Goal: Task Accomplishment & Management: Complete application form

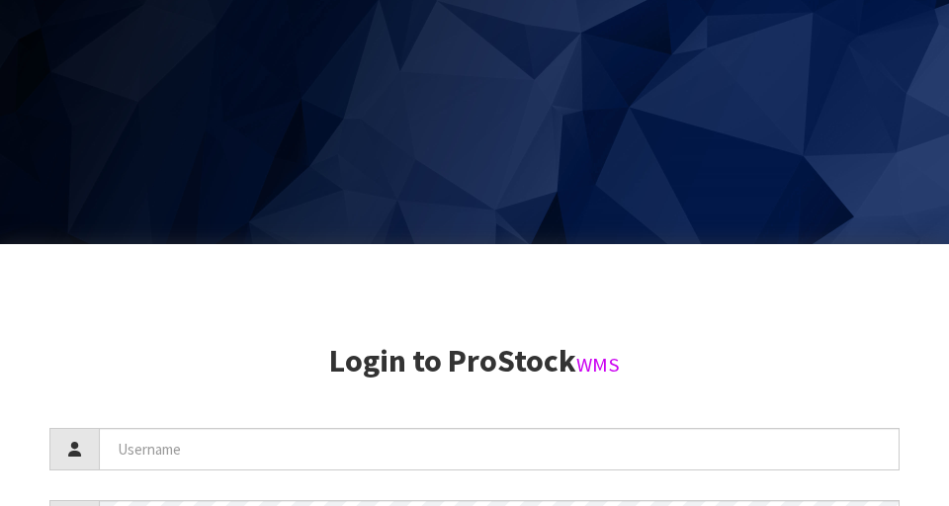
scroll to position [506, 0]
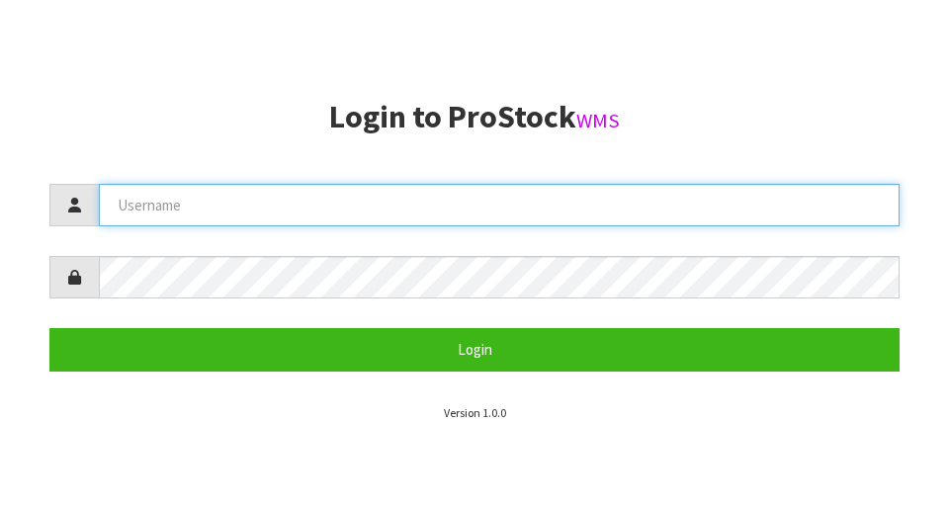
click at [572, 211] on input "text" at bounding box center [499, 205] width 801 height 43
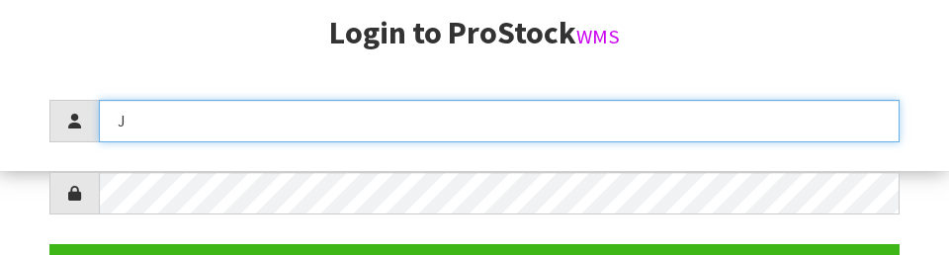
scroll to position [255, 0]
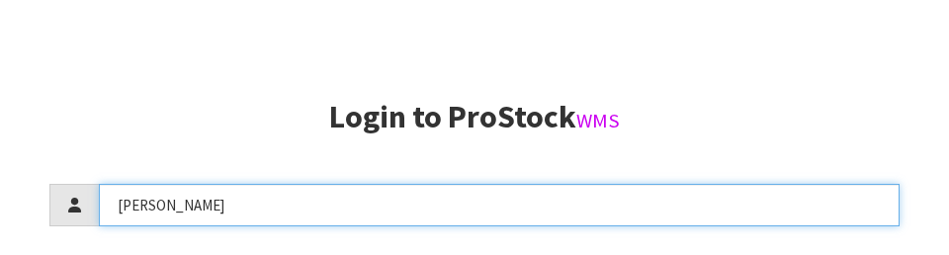
type input "[PERSON_NAME]"
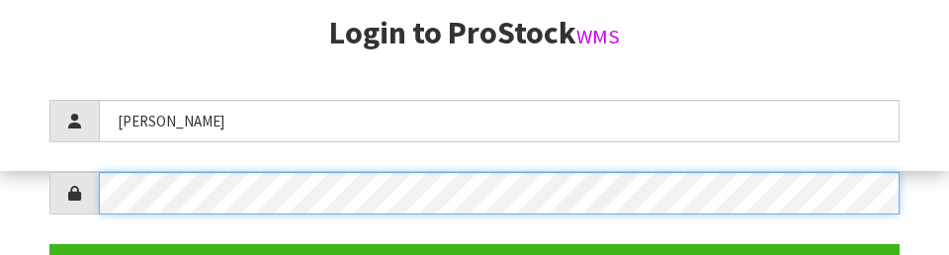
scroll to position [287, 0]
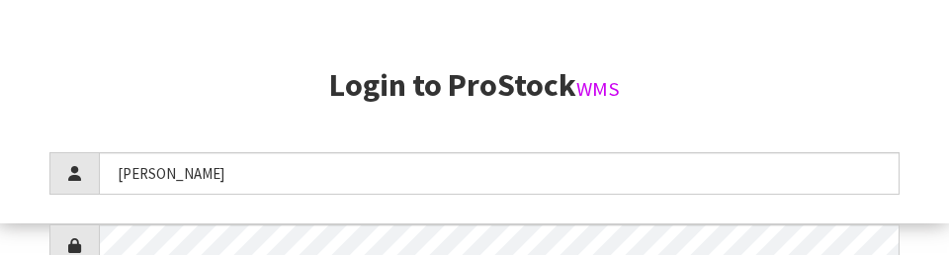
click at [857, 102] on h2 "Login to ProStock WMS" at bounding box center [474, 85] width 850 height 35
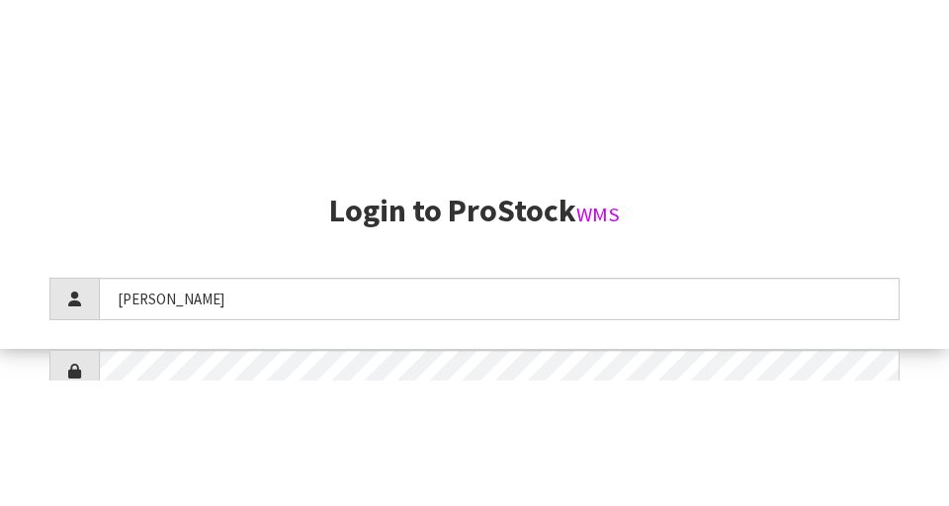
scroll to position [506, 0]
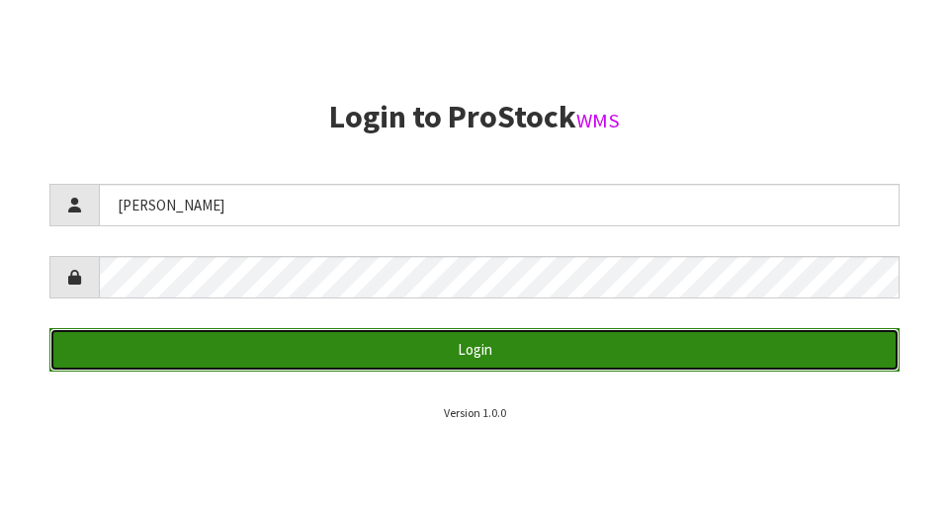
click at [188, 358] on button "Login" at bounding box center [474, 349] width 850 height 43
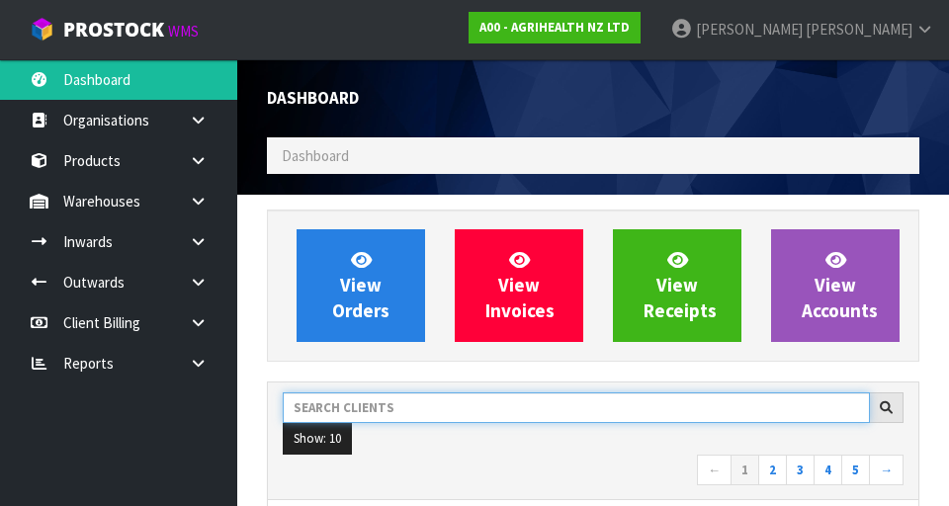
click at [612, 411] on input "text" at bounding box center [576, 407] width 587 height 31
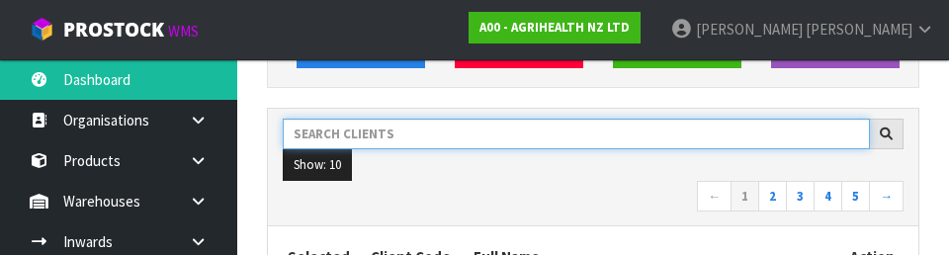
scroll to position [271, 0]
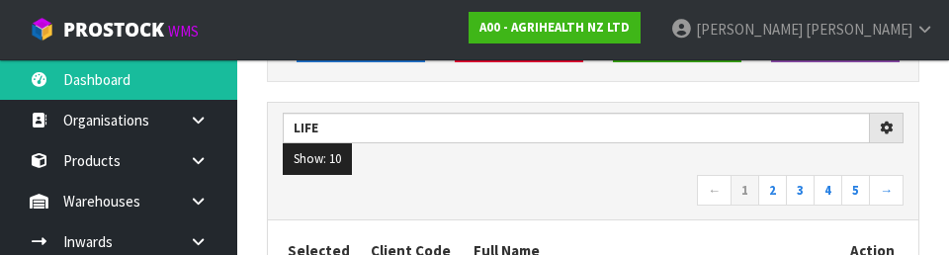
click at [579, 211] on div "Life Show: 10 5 10 25 50 ← 1 2 3 4 5 →" at bounding box center [593, 162] width 650 height 118
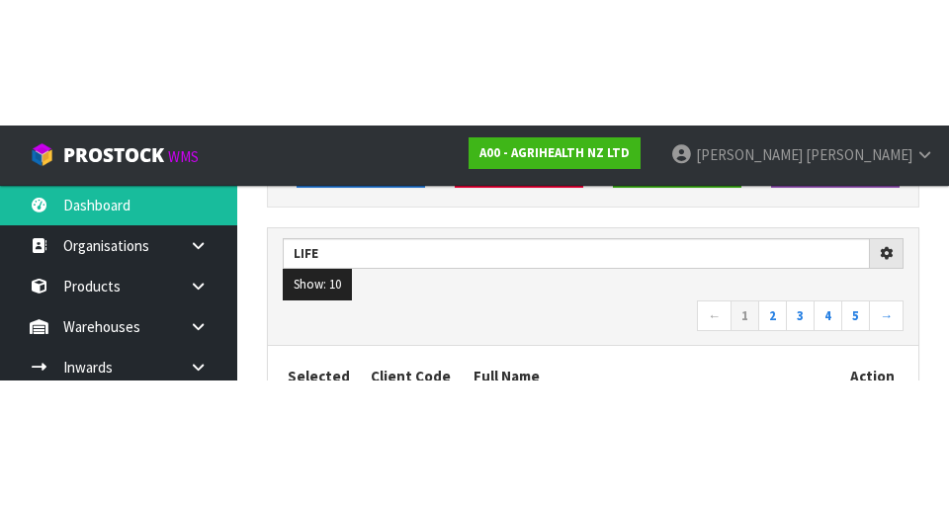
scroll to position [280, 0]
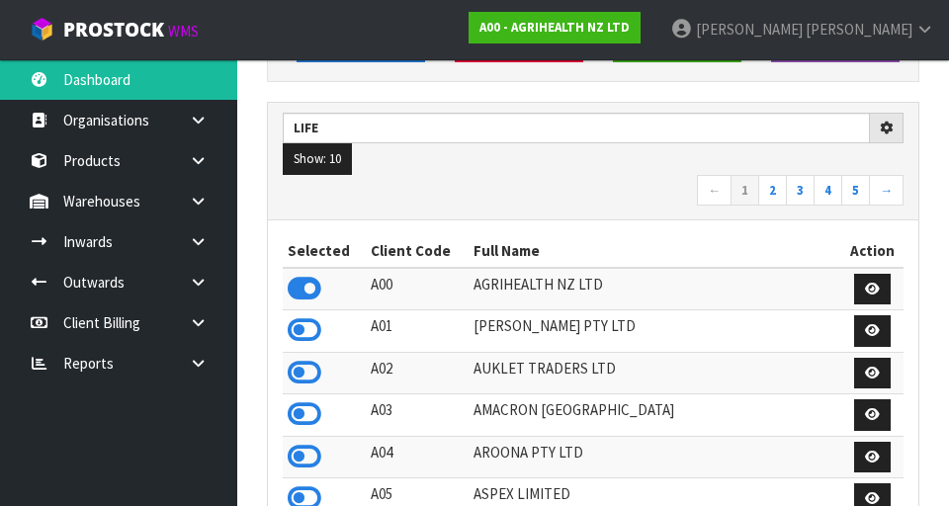
type input "LIFE"
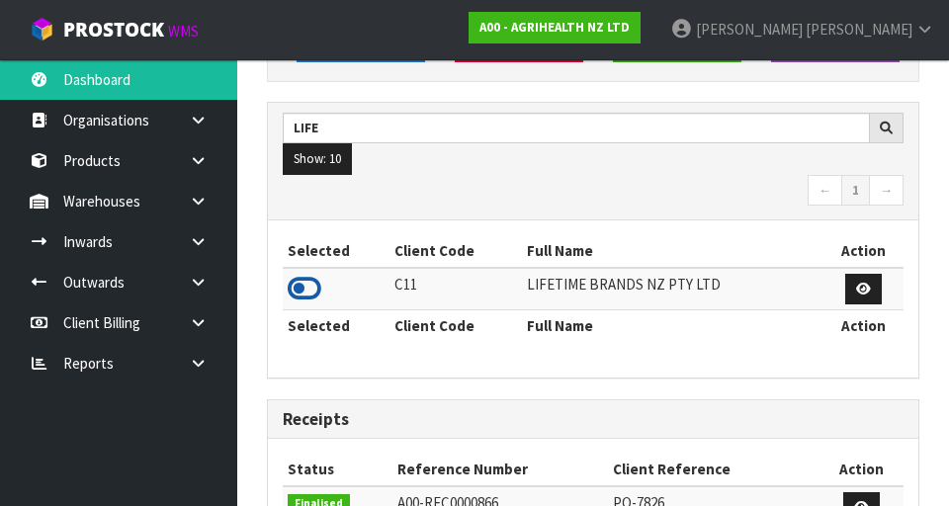
click at [298, 277] on icon at bounding box center [305, 289] width 34 height 30
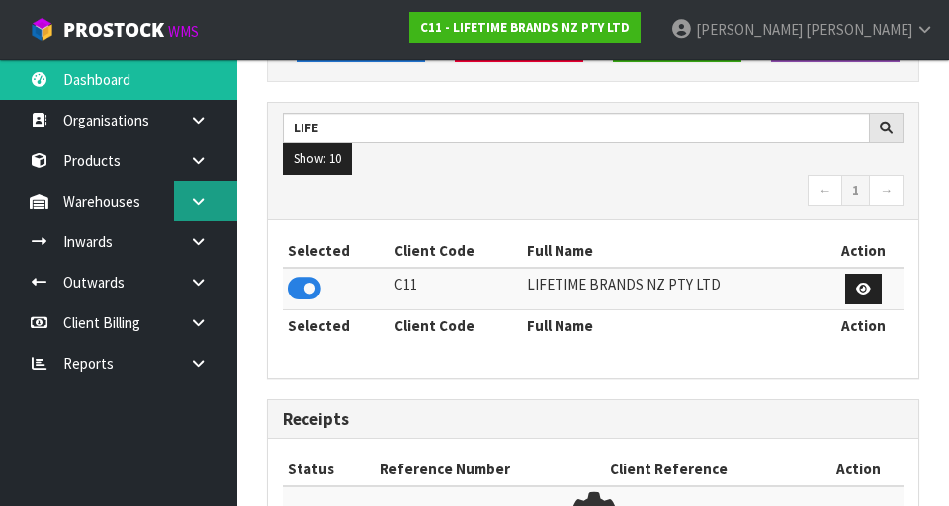
click at [216, 202] on link at bounding box center [205, 201] width 63 height 41
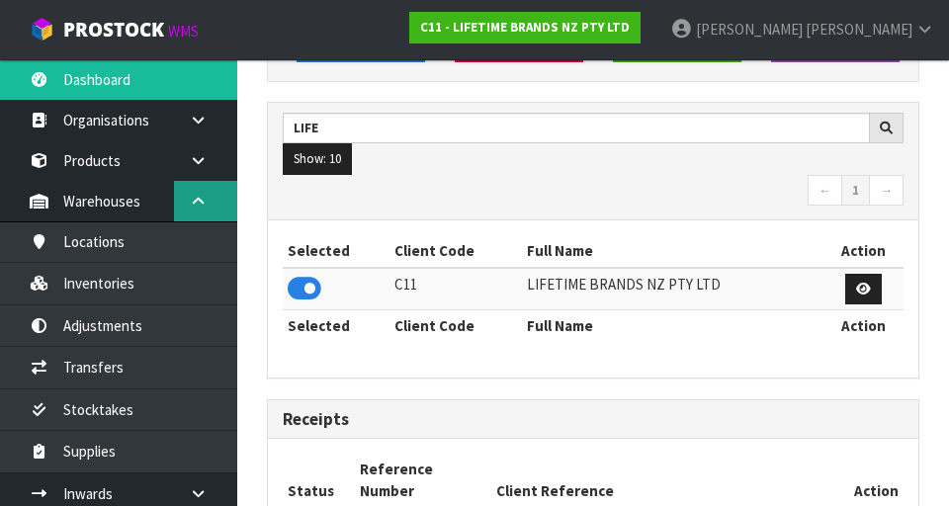
scroll to position [1569, 682]
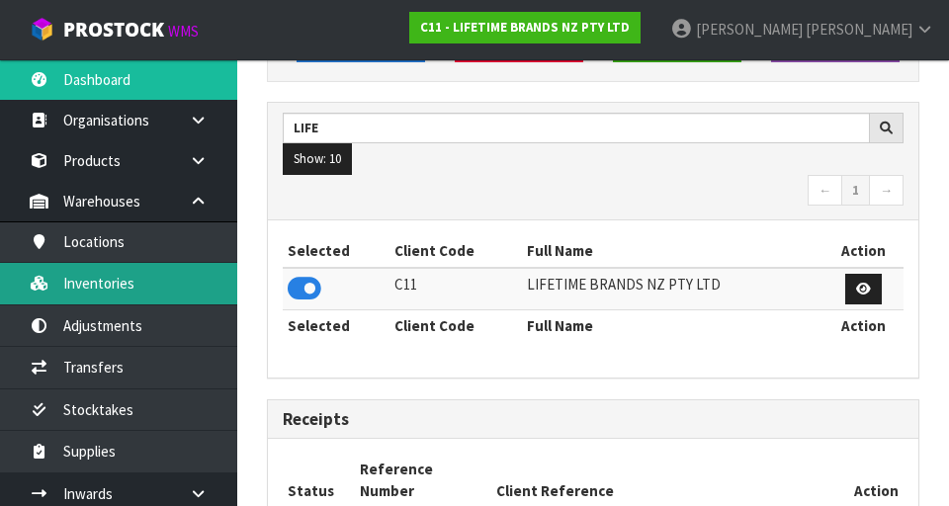
click at [74, 281] on link "Inventories" at bounding box center [118, 283] width 237 height 41
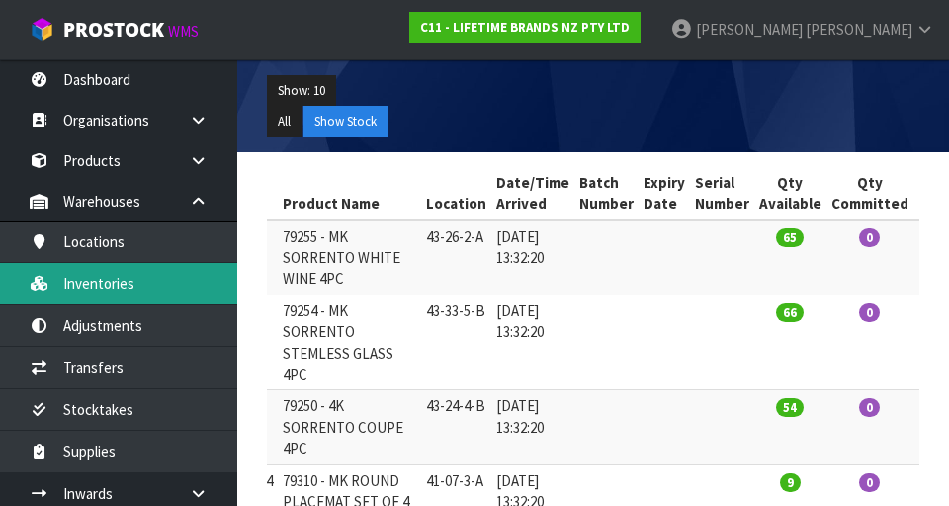
scroll to position [0, 436]
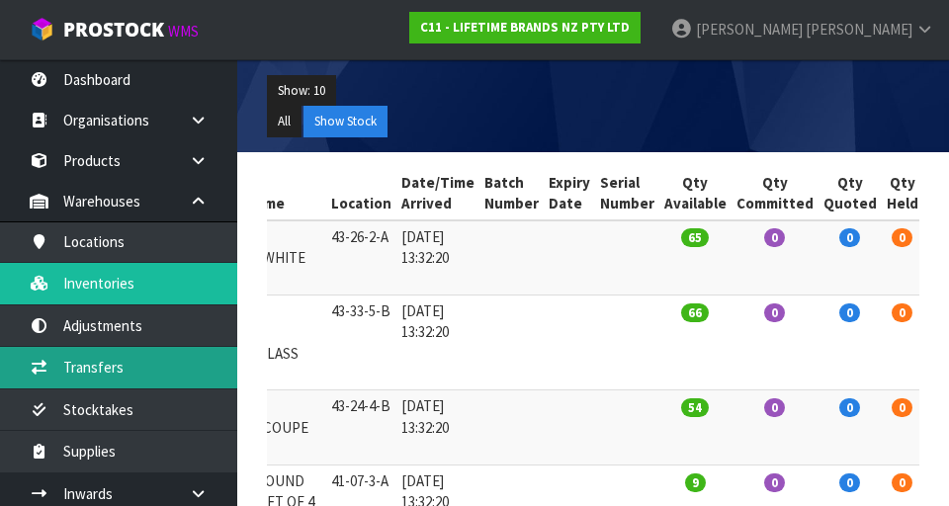
click at [88, 374] on link "Transfers" at bounding box center [118, 367] width 237 height 41
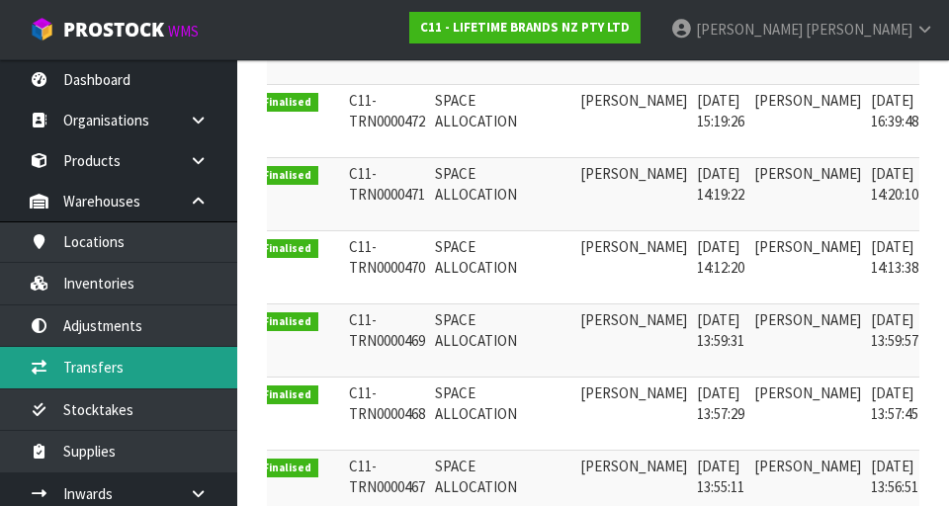
scroll to position [0, 50]
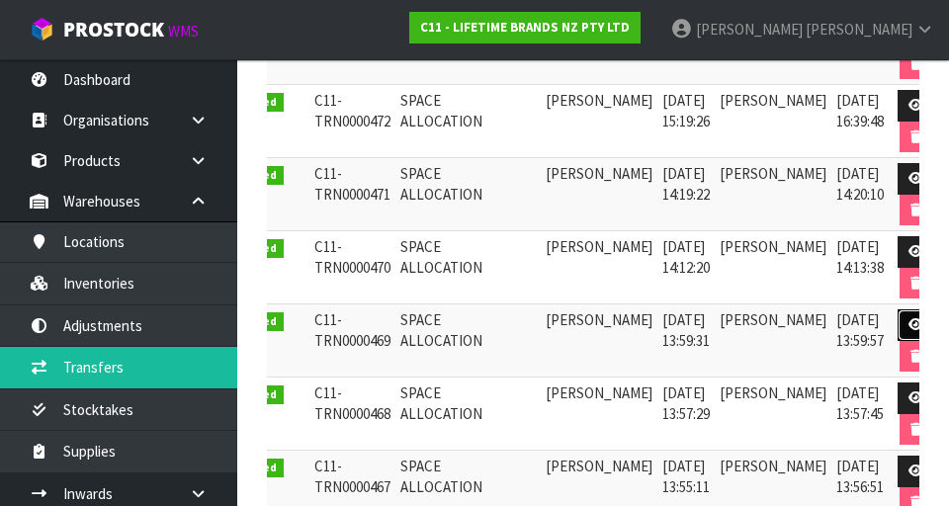
click at [898, 312] on link at bounding box center [916, 325] width 37 height 32
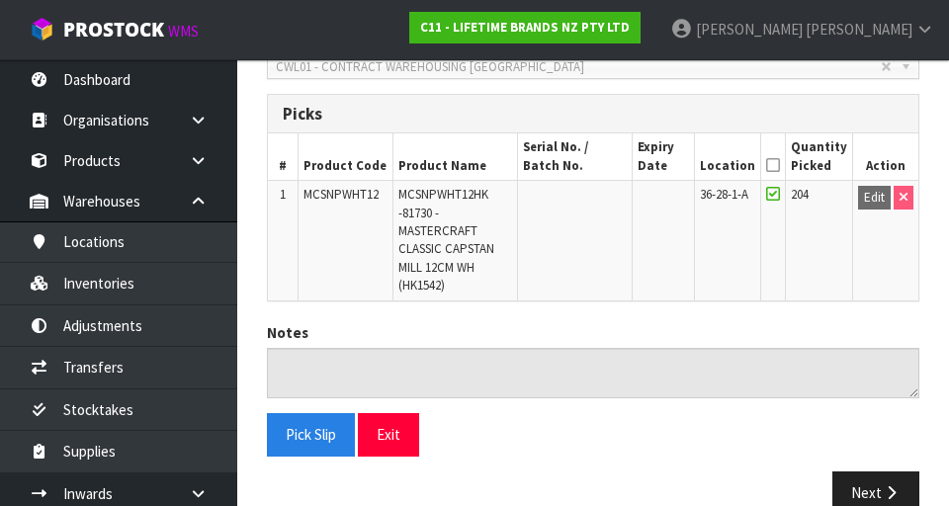
scroll to position [434, 0]
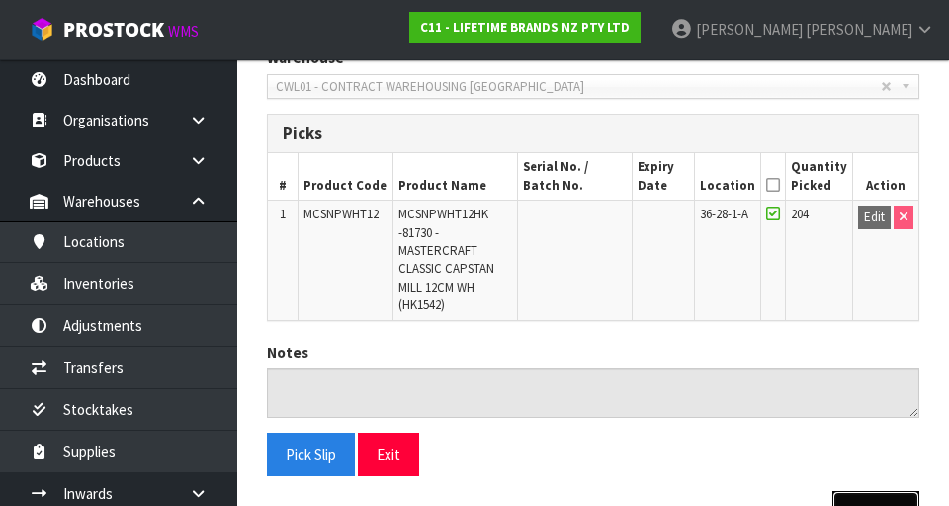
click at [871, 497] on button "Next" at bounding box center [875, 512] width 87 height 43
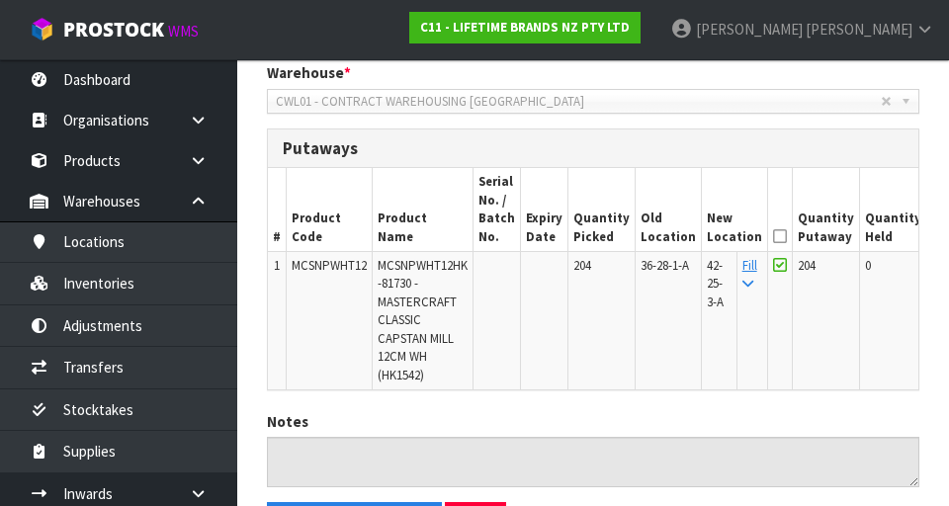
scroll to position [423, 0]
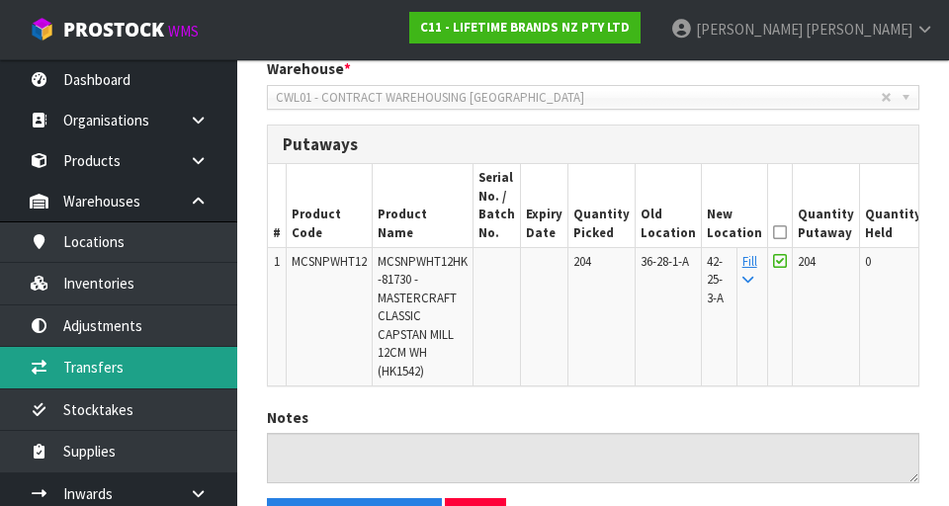
click at [66, 361] on link "Transfers" at bounding box center [118, 367] width 237 height 41
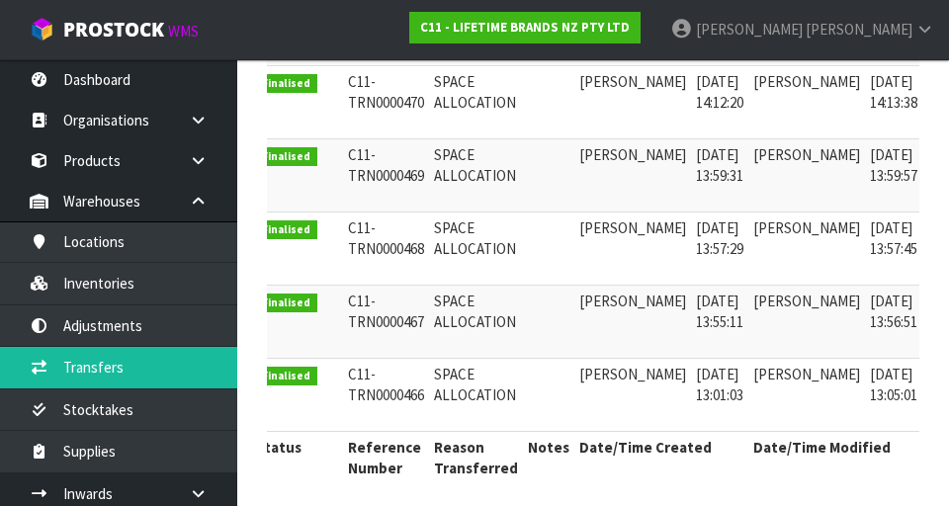
click at [931, 227] on link at bounding box center [949, 233] width 37 height 32
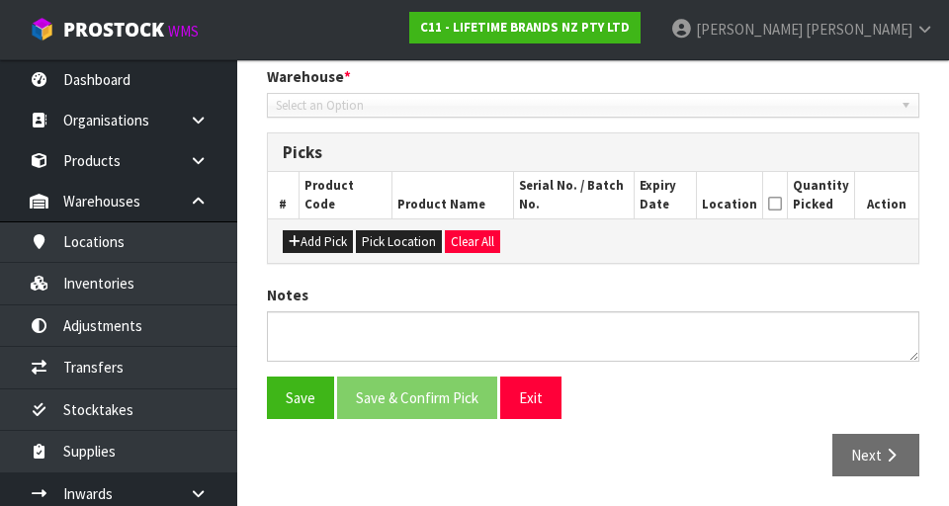
type input "[DATE]"
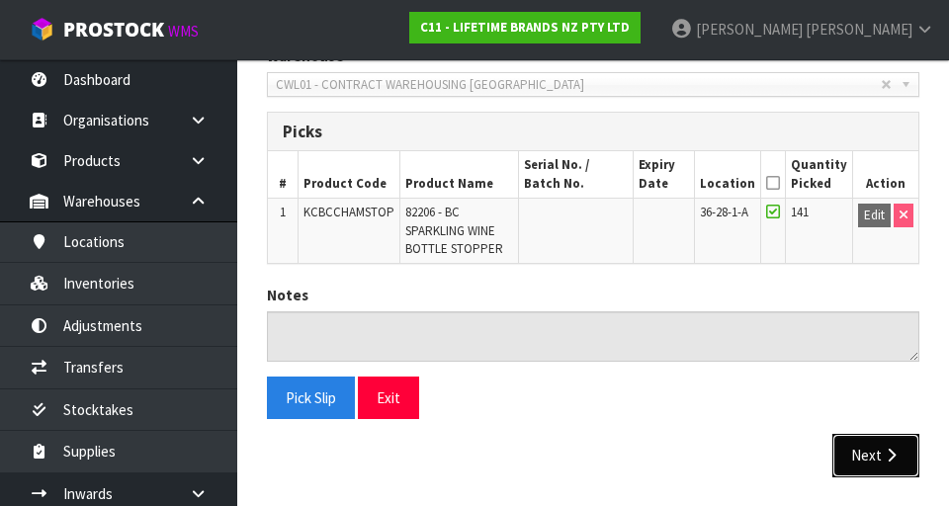
click at [870, 456] on button "Next" at bounding box center [875, 455] width 87 height 43
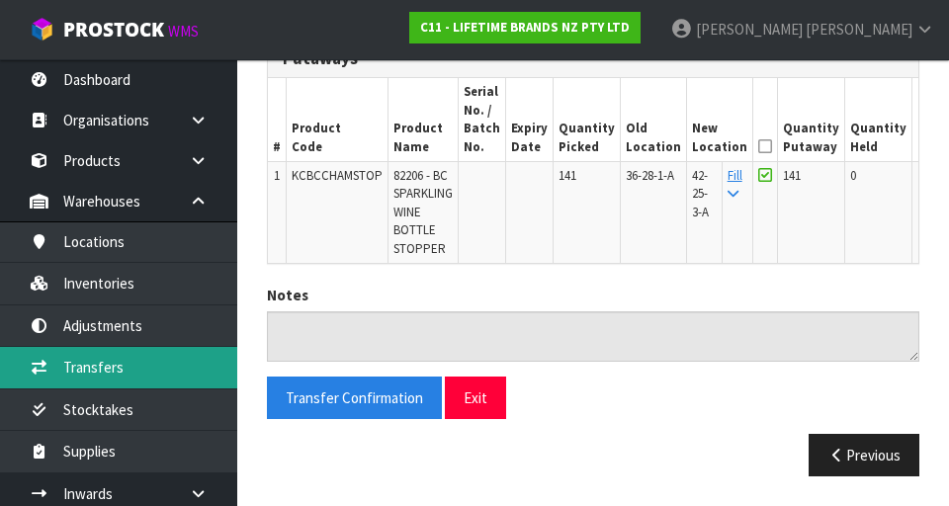
click at [75, 363] on link "Transfers" at bounding box center [118, 367] width 237 height 41
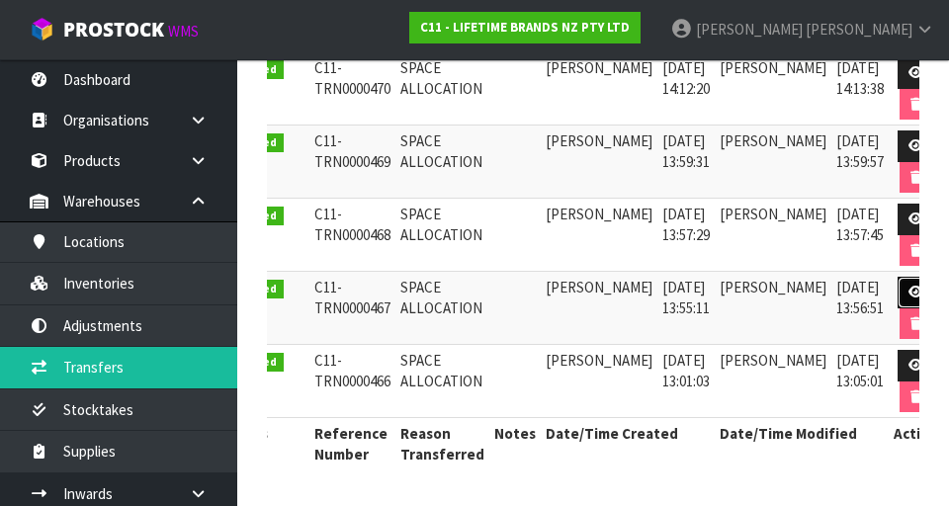
click at [898, 281] on link at bounding box center [916, 293] width 37 height 32
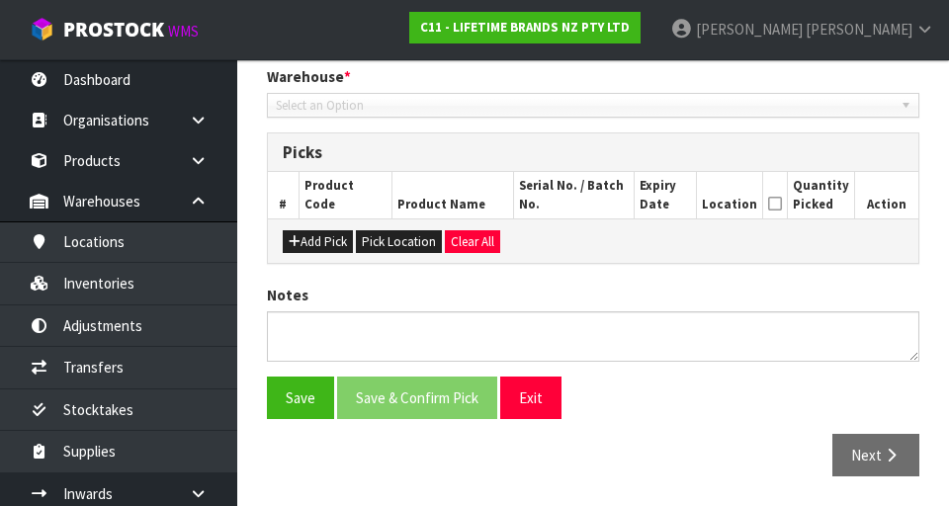
type input "[DATE]"
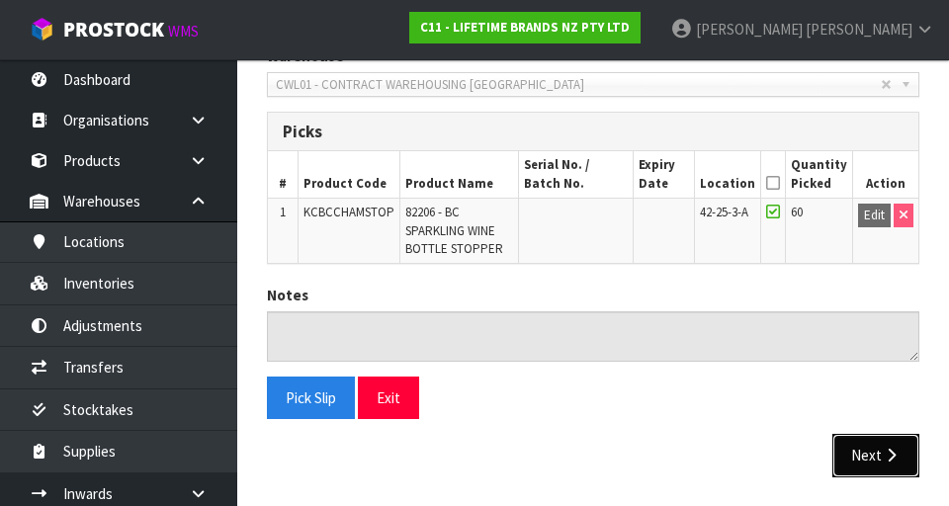
click at [879, 462] on button "Next" at bounding box center [875, 455] width 87 height 43
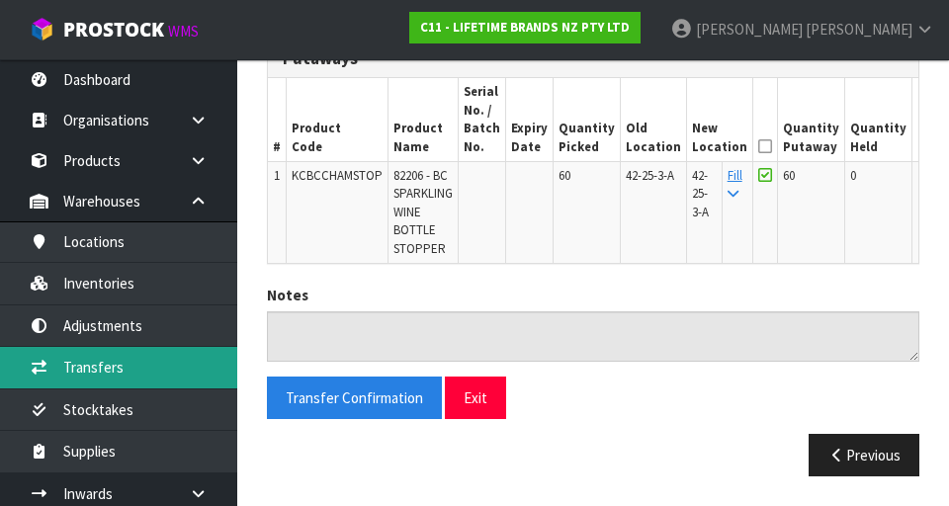
click at [88, 366] on link "Transfers" at bounding box center [118, 367] width 237 height 41
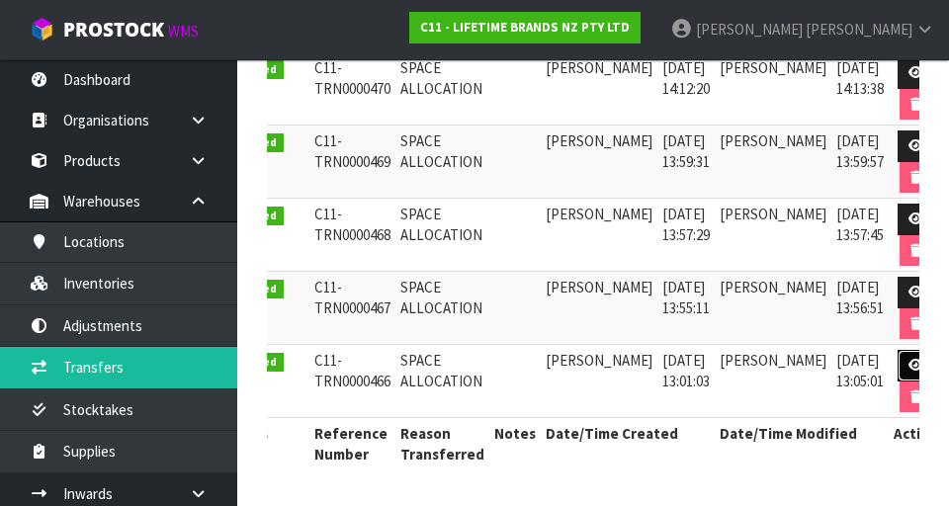
click at [908, 365] on icon at bounding box center [915, 365] width 15 height 13
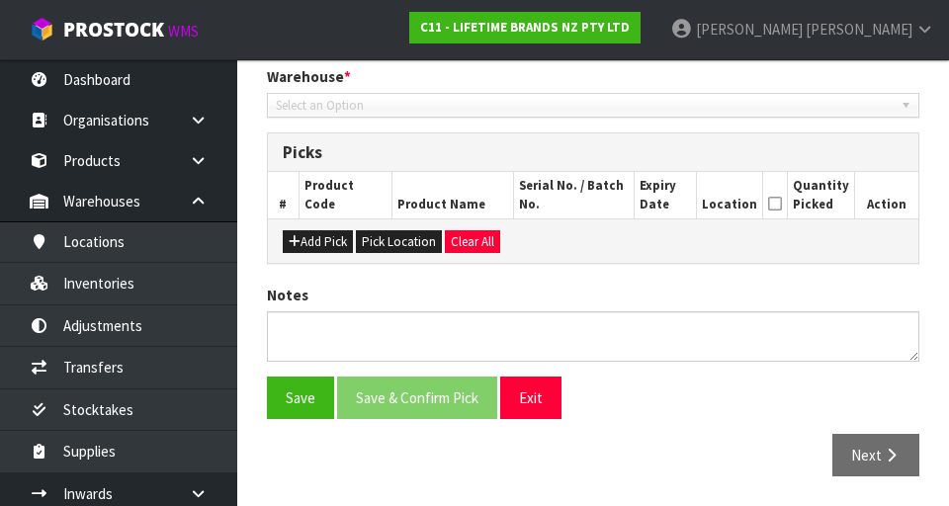
type input "[DATE]"
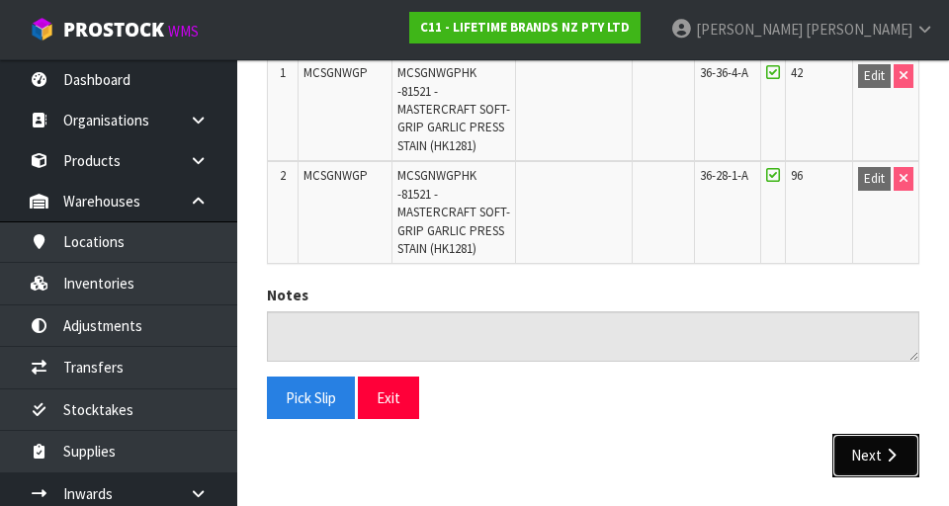
click at [876, 456] on button "Next" at bounding box center [875, 455] width 87 height 43
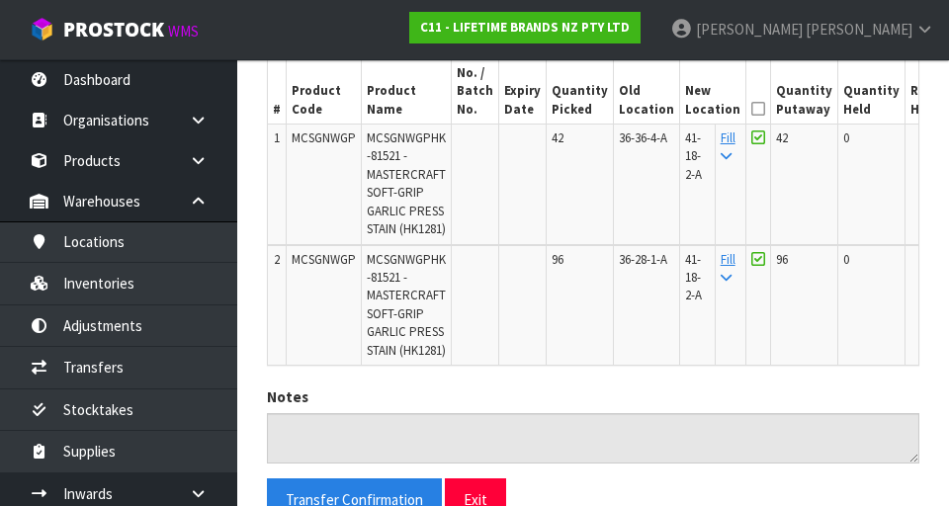
scroll to position [547, 0]
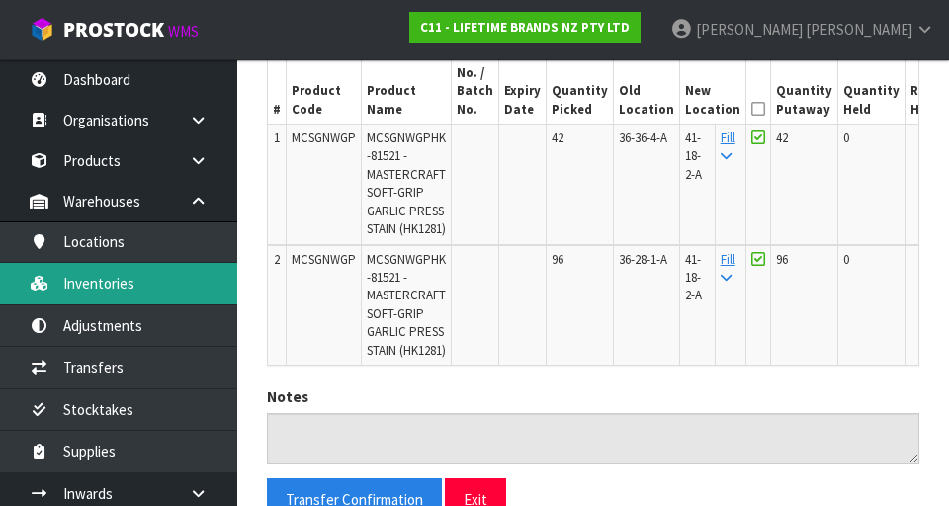
click at [174, 292] on link "Inventories" at bounding box center [118, 283] width 237 height 41
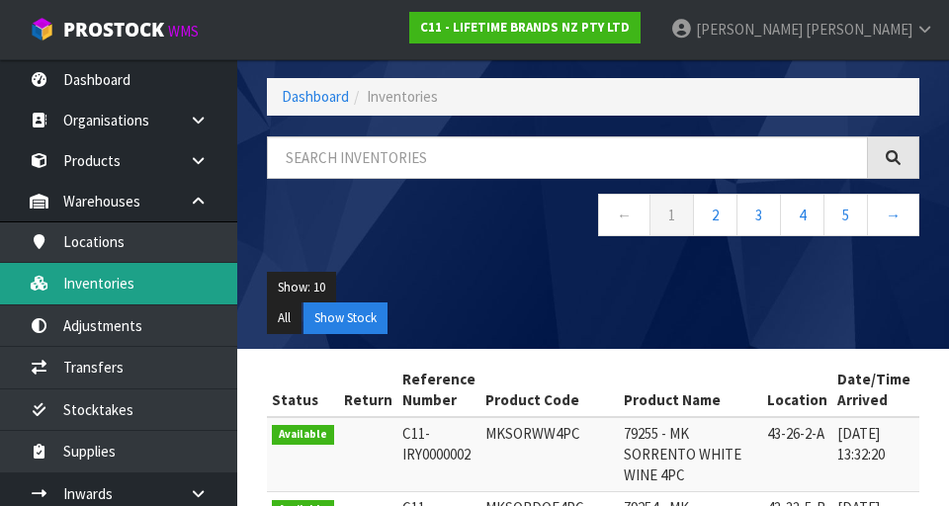
scroll to position [547, 0]
